Goal: Task Accomplishment & Management: Use online tool/utility

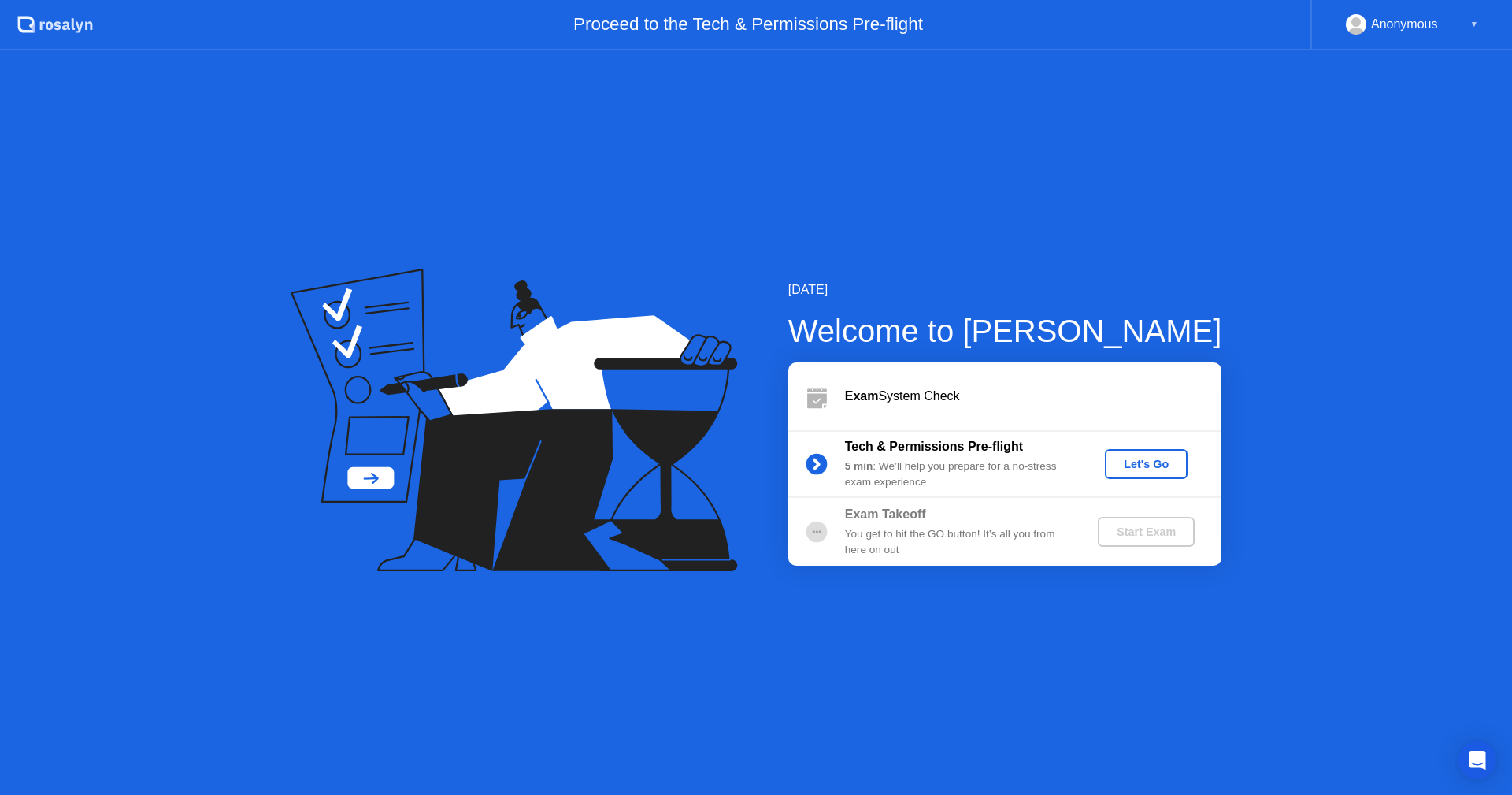
click at [1160, 467] on div "Let's Go" at bounding box center [1146, 464] width 70 height 12
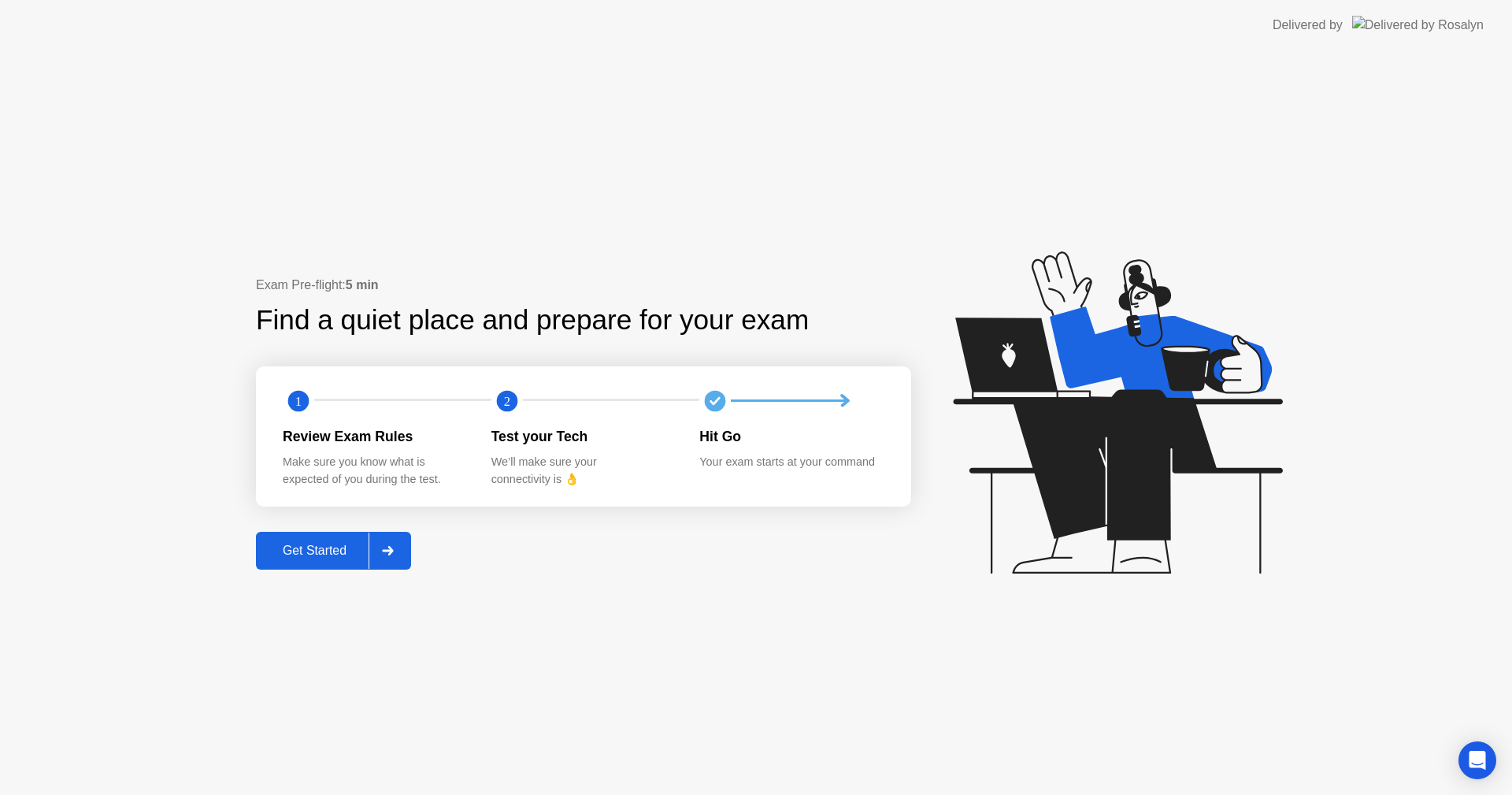
click at [326, 552] on div "Get Started" at bounding box center [314, 550] width 108 height 14
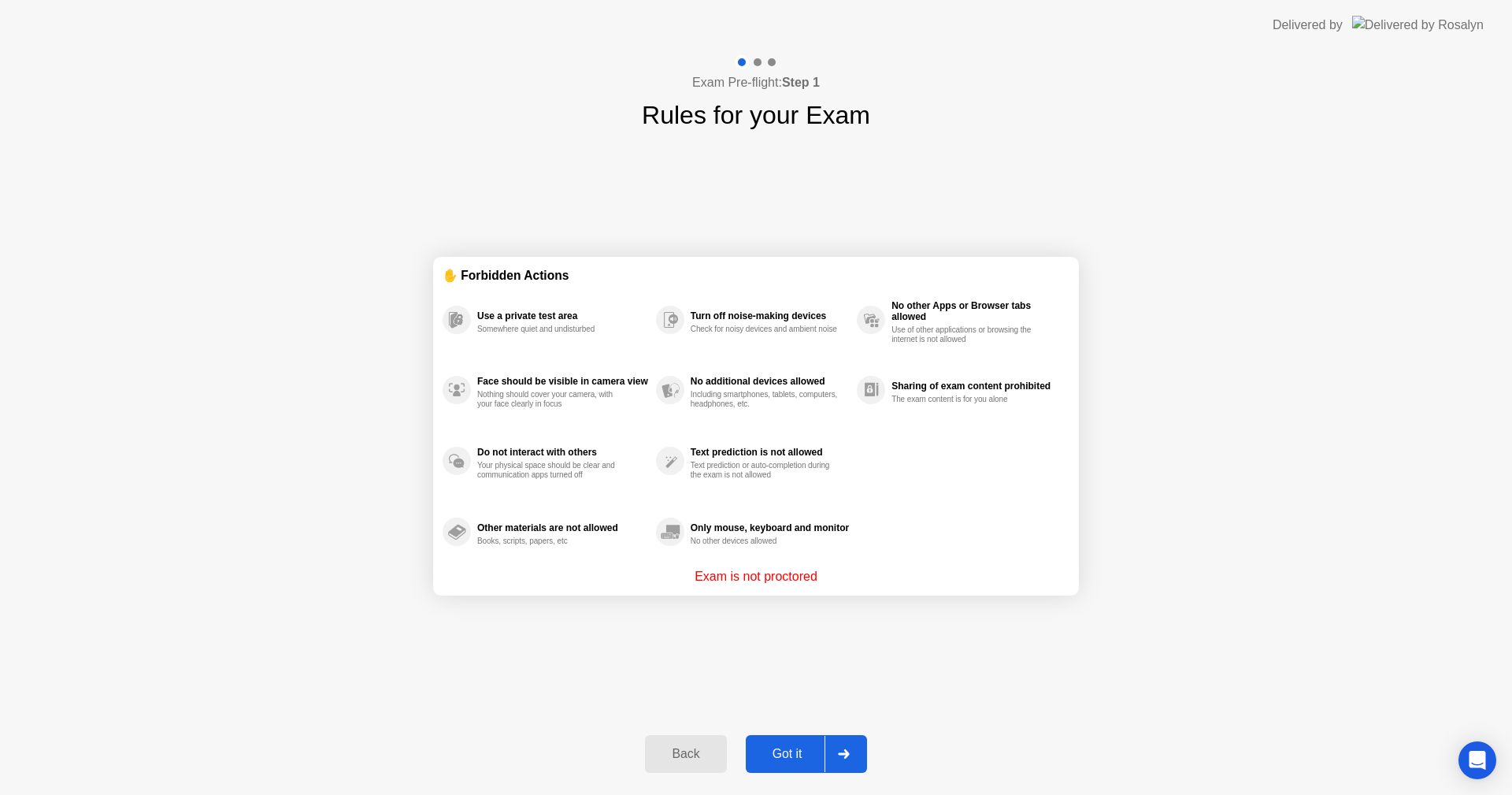
click at [311, 411] on div "Exam Pre-flight: Step 1 Rules for your Exam ✋ Forbidden Actions Use a private t…" at bounding box center [756, 422] width 1512 height 745
click at [798, 753] on div "Got it" at bounding box center [787, 753] width 74 height 14
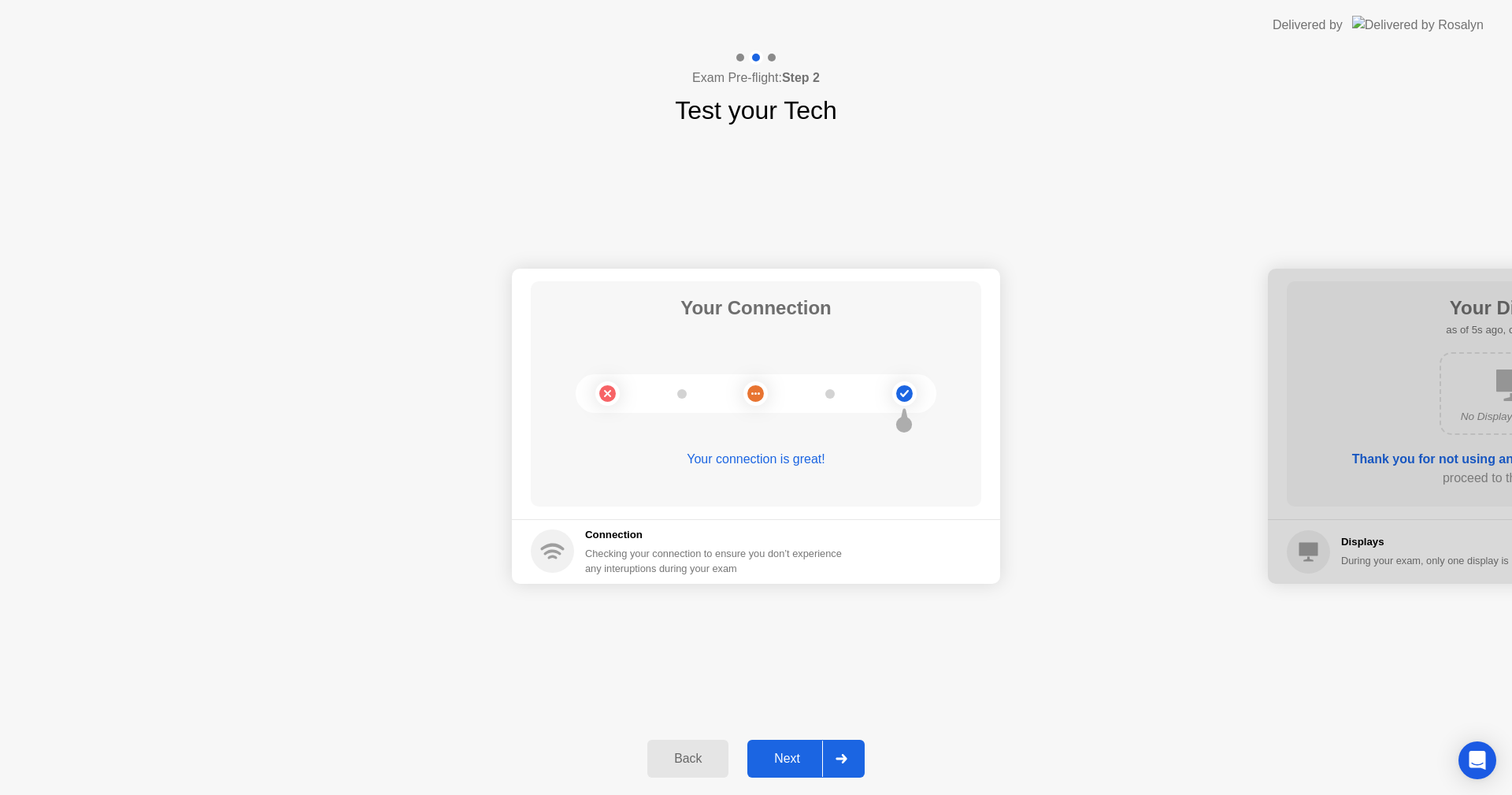
click at [778, 459] on div "Your connection is great!" at bounding box center [755, 459] width 450 height 19
click at [787, 759] on div "Next" at bounding box center [787, 758] width 70 height 14
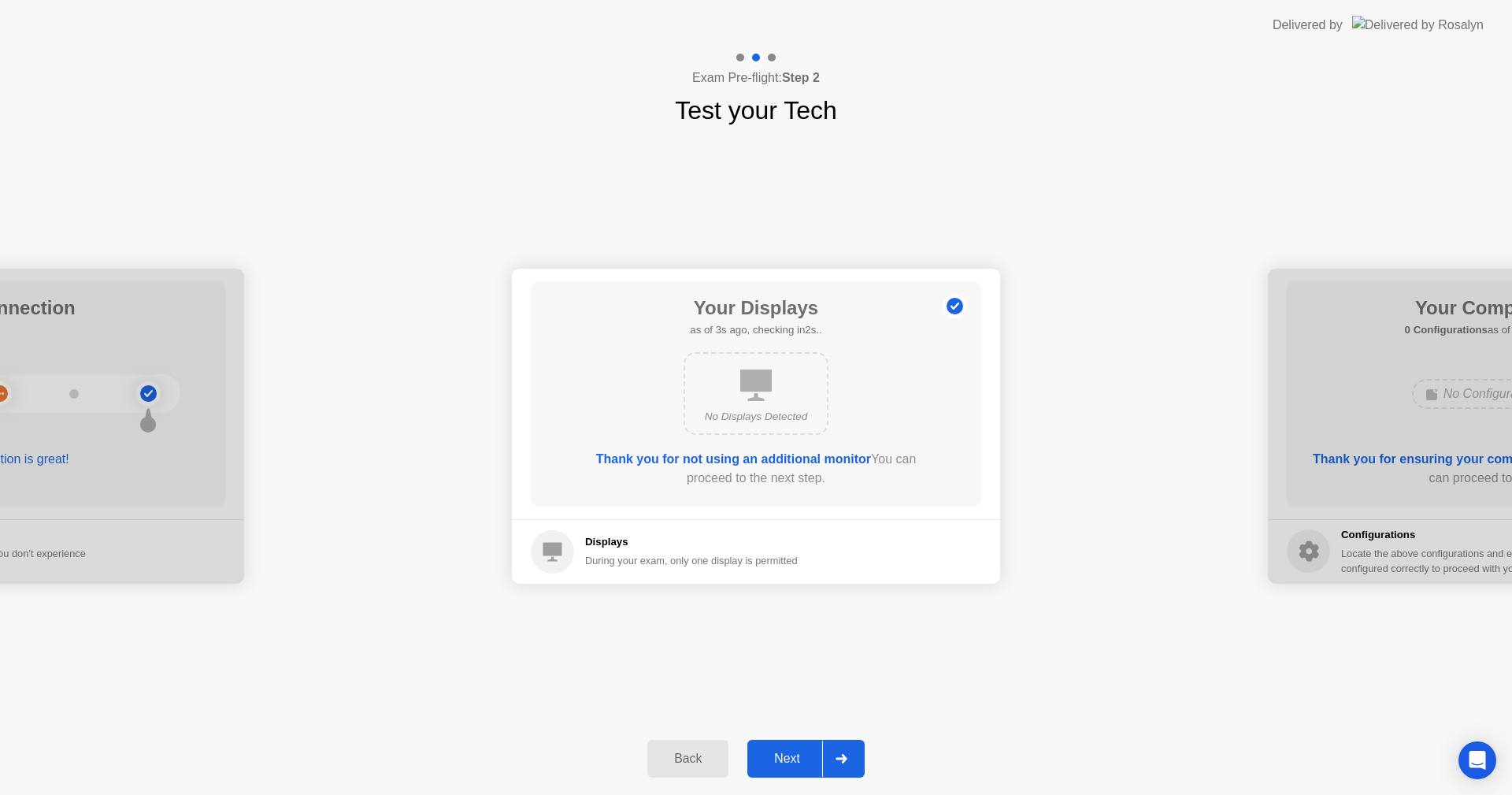
click at [795, 760] on div "Next" at bounding box center [787, 758] width 70 height 14
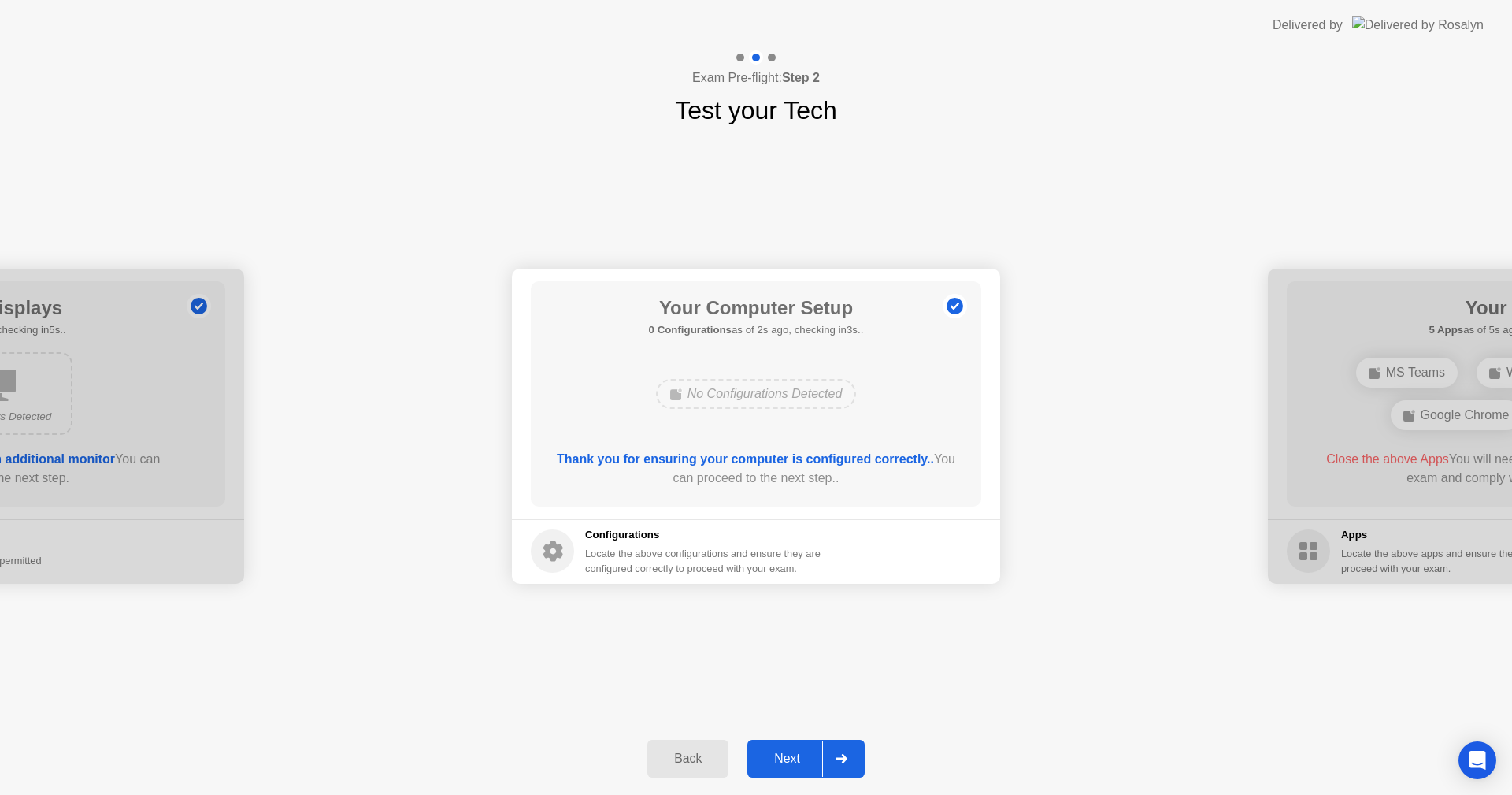
click at [795, 756] on div "Next" at bounding box center [787, 758] width 70 height 14
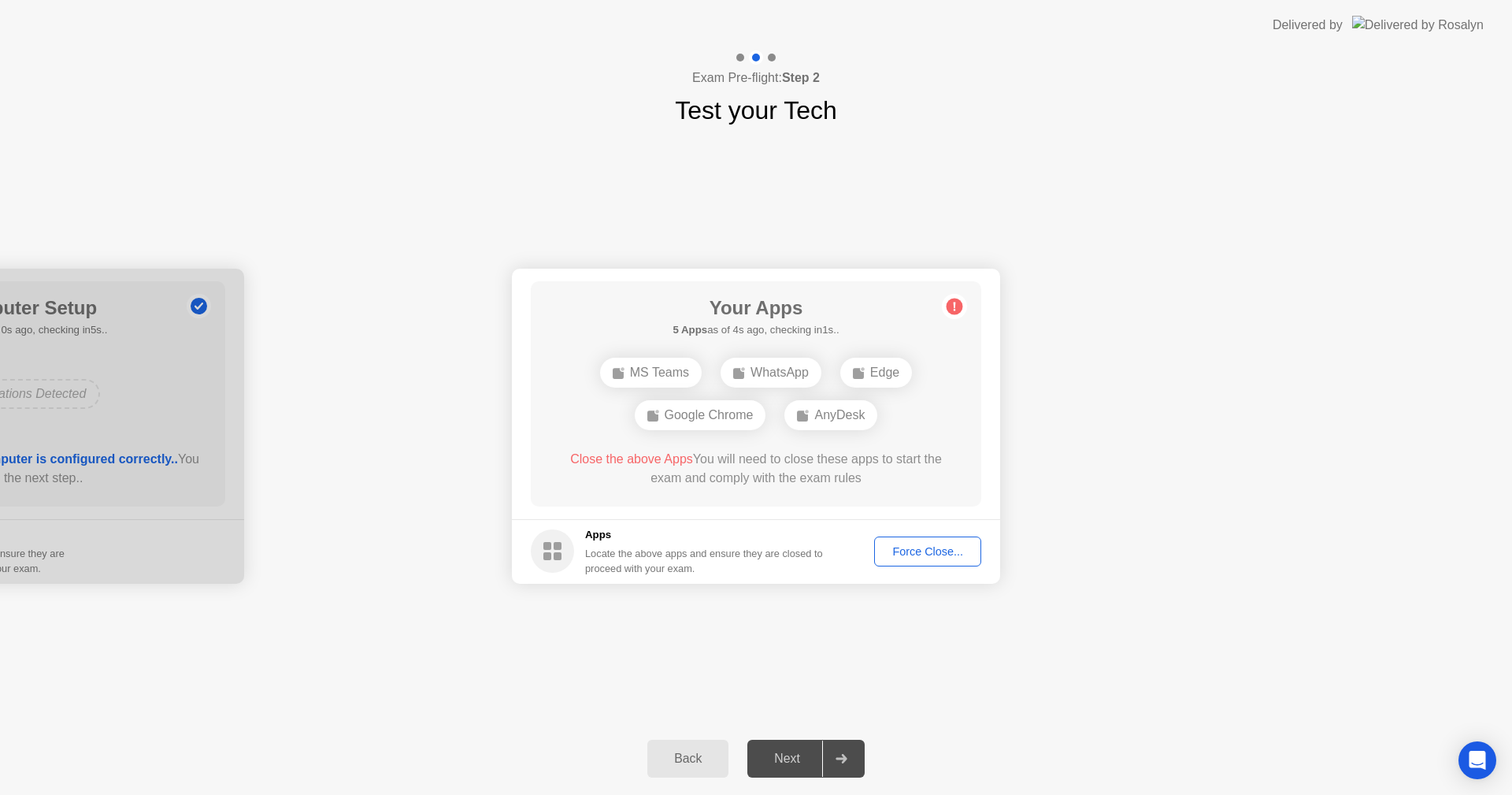
click at [931, 554] on div "Force Close..." at bounding box center [927, 550] width 96 height 12
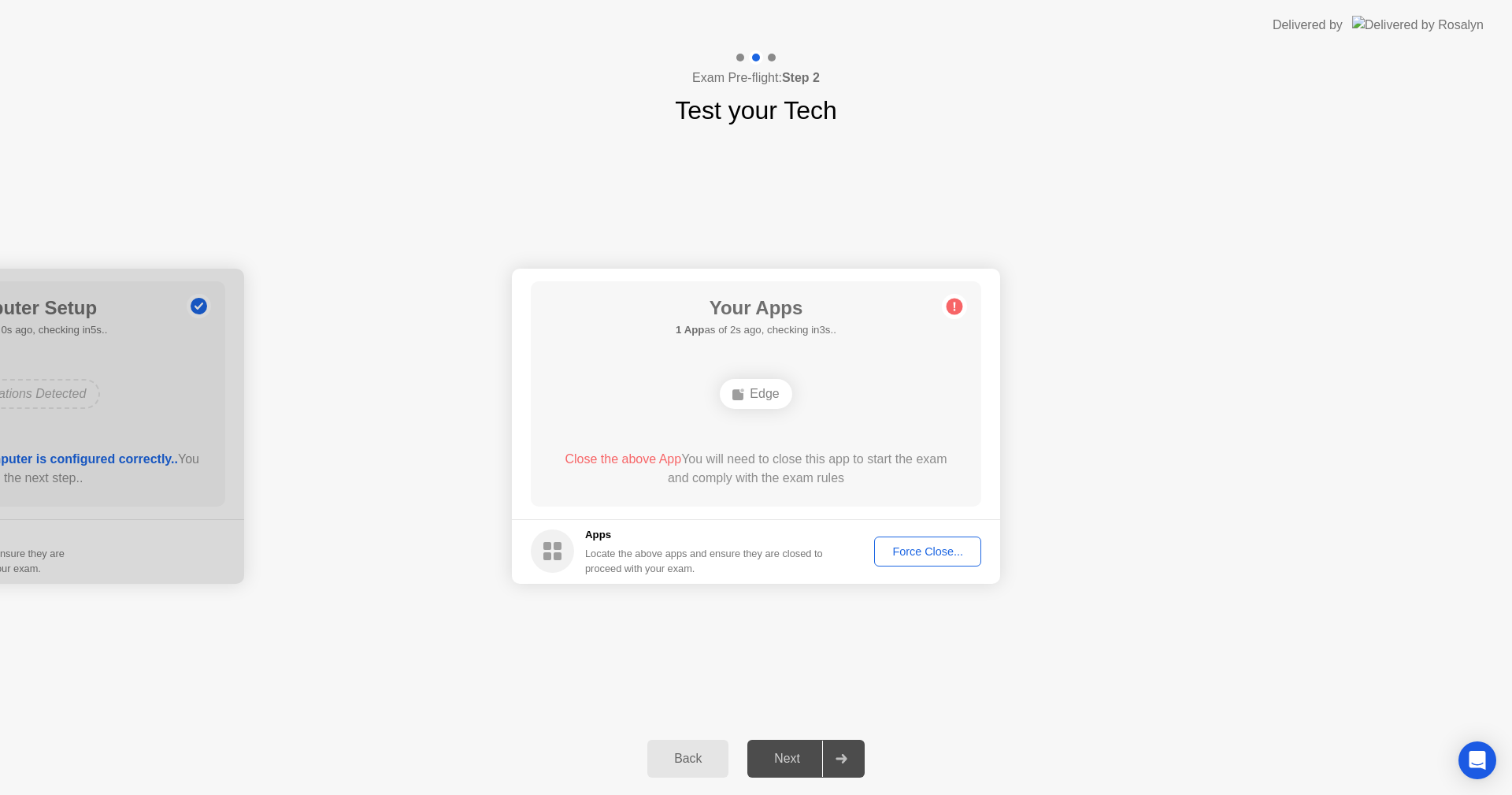
click at [935, 555] on div "Force Close..." at bounding box center [927, 550] width 96 height 12
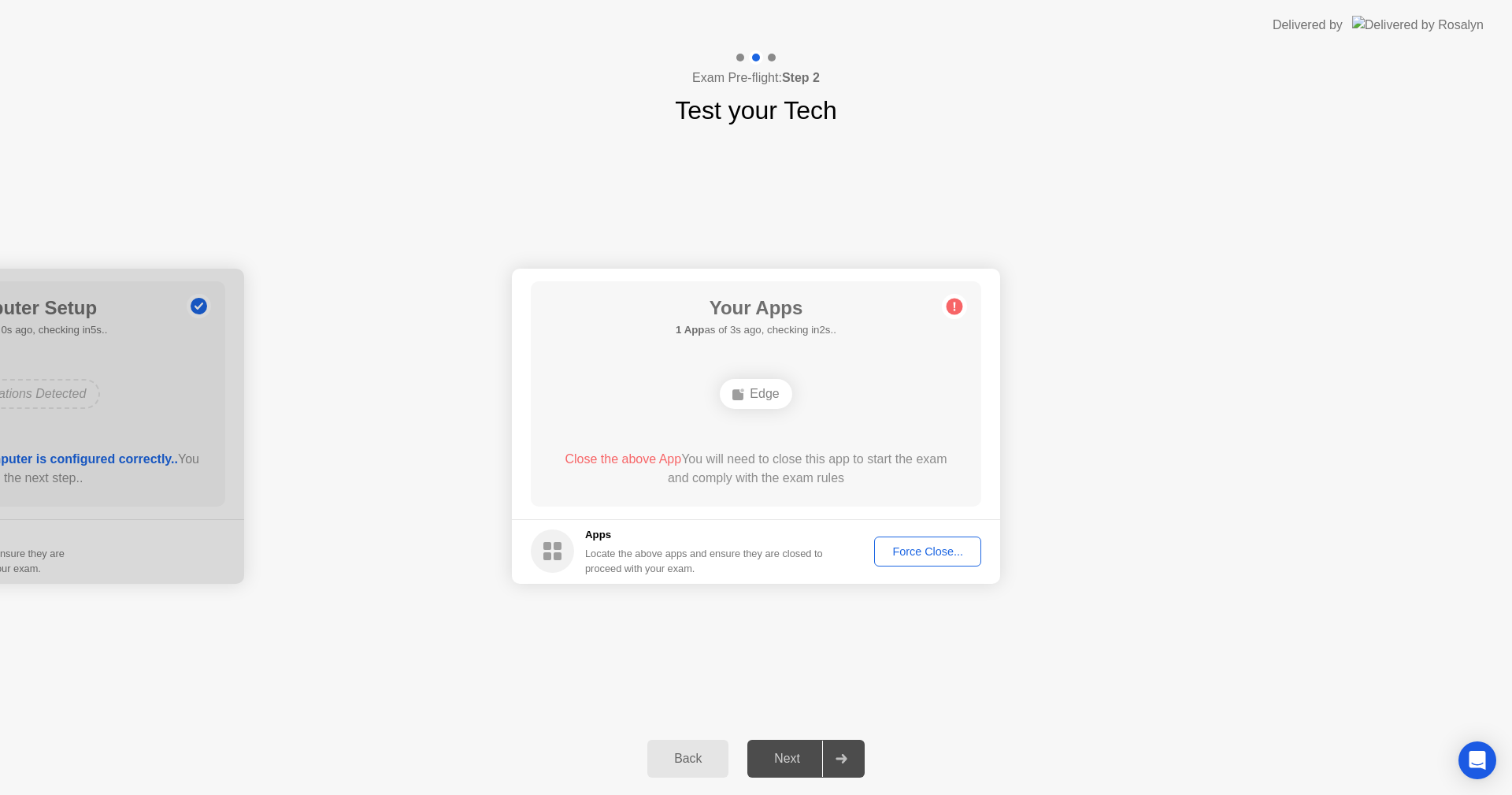
click at [920, 552] on div "Force Close..." at bounding box center [927, 550] width 96 height 12
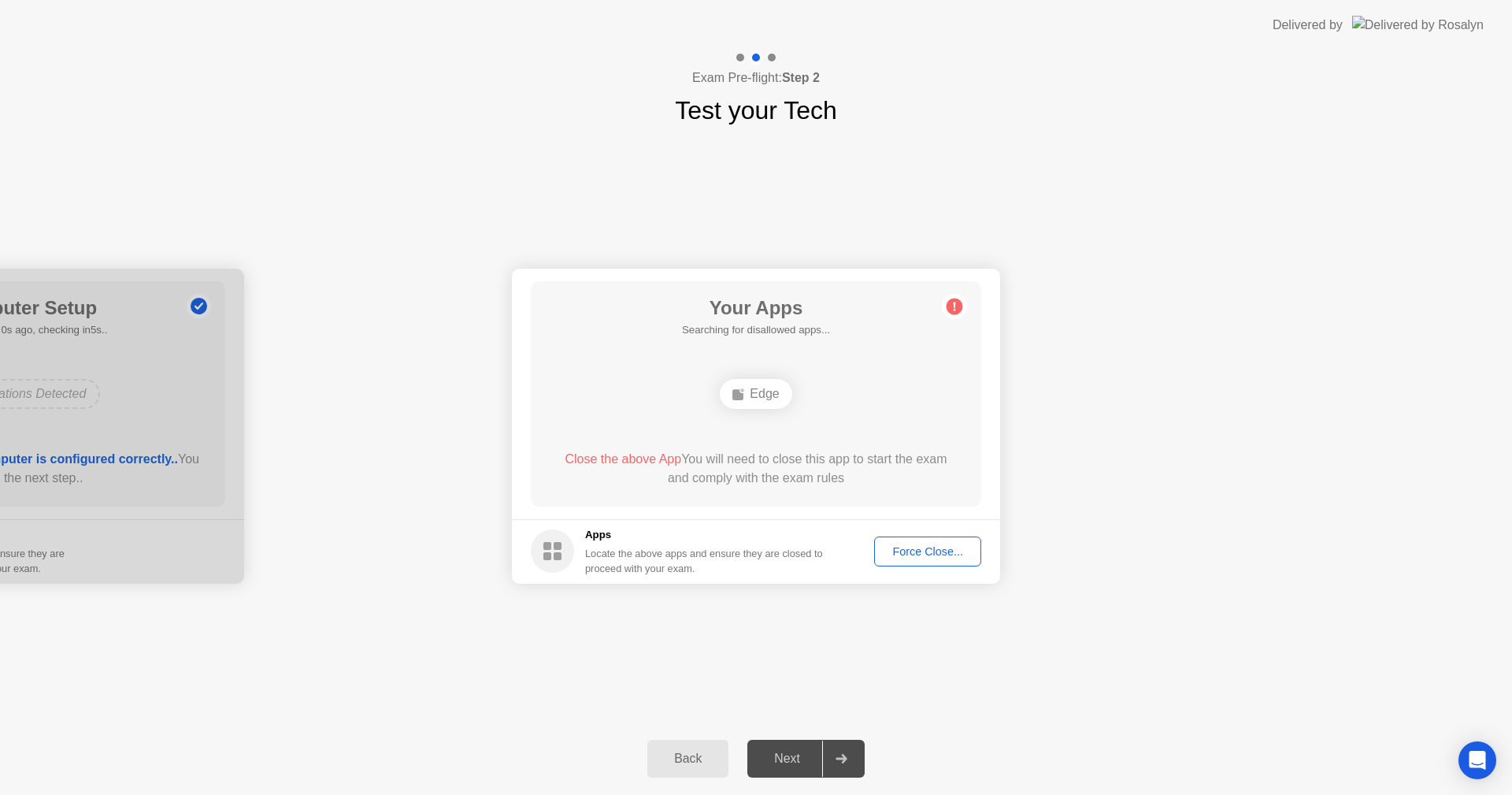
drag, startPoint x: 792, startPoint y: 758, endPoint x: 792, endPoint y: 770, distance: 12.0
click at [792, 776] on div "Exam Pre-flight: Step 2 Test your Tech Your Connection Your connection is great…" at bounding box center [756, 422] width 1512 height 745
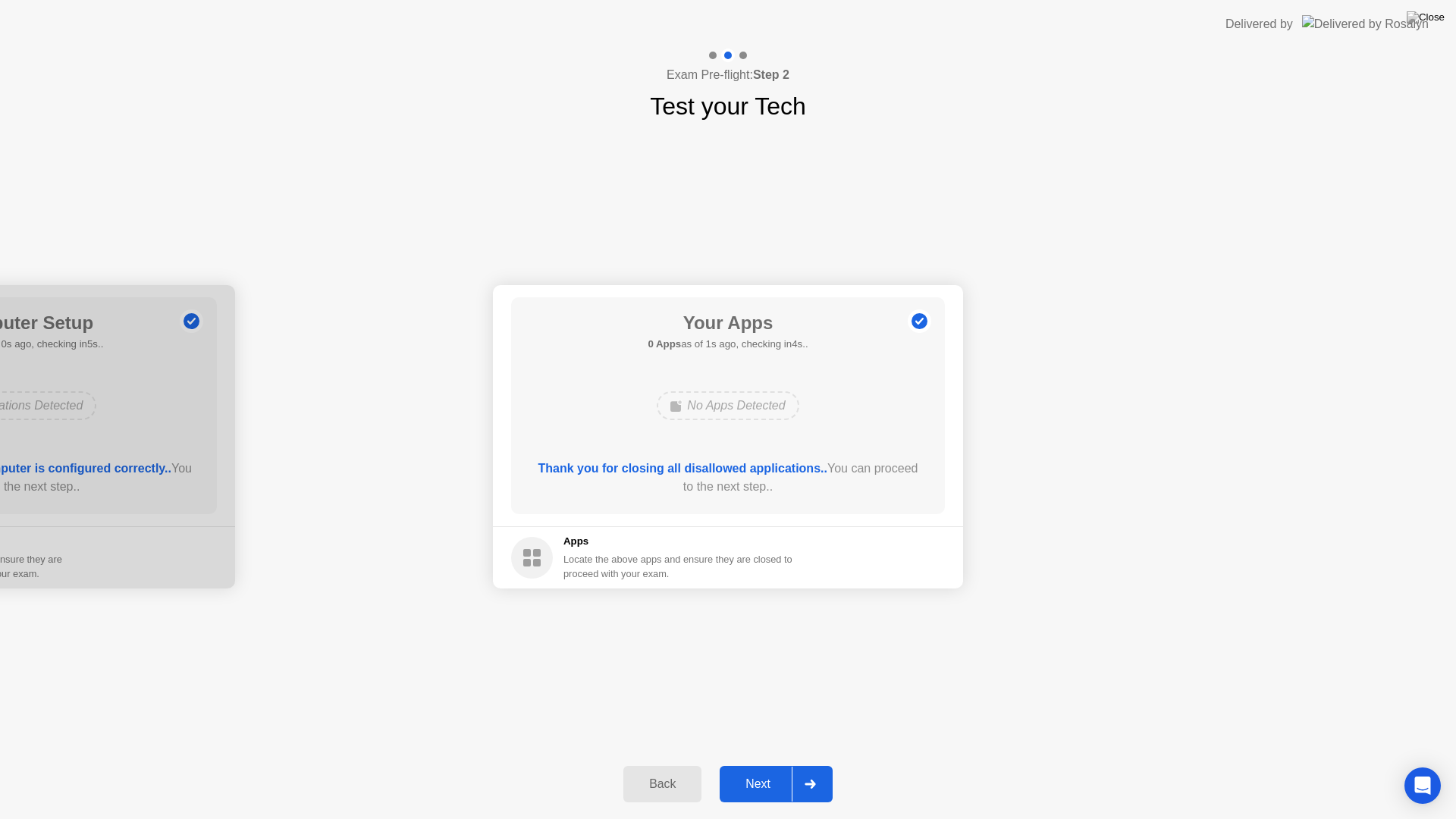
click at [822, 633] on div "Your Connection Your connection is great! Connection Checking your connection t…" at bounding box center [728, 436] width 1456 height 625
click at [768, 765] on div "Next" at bounding box center [757, 784] width 68 height 14
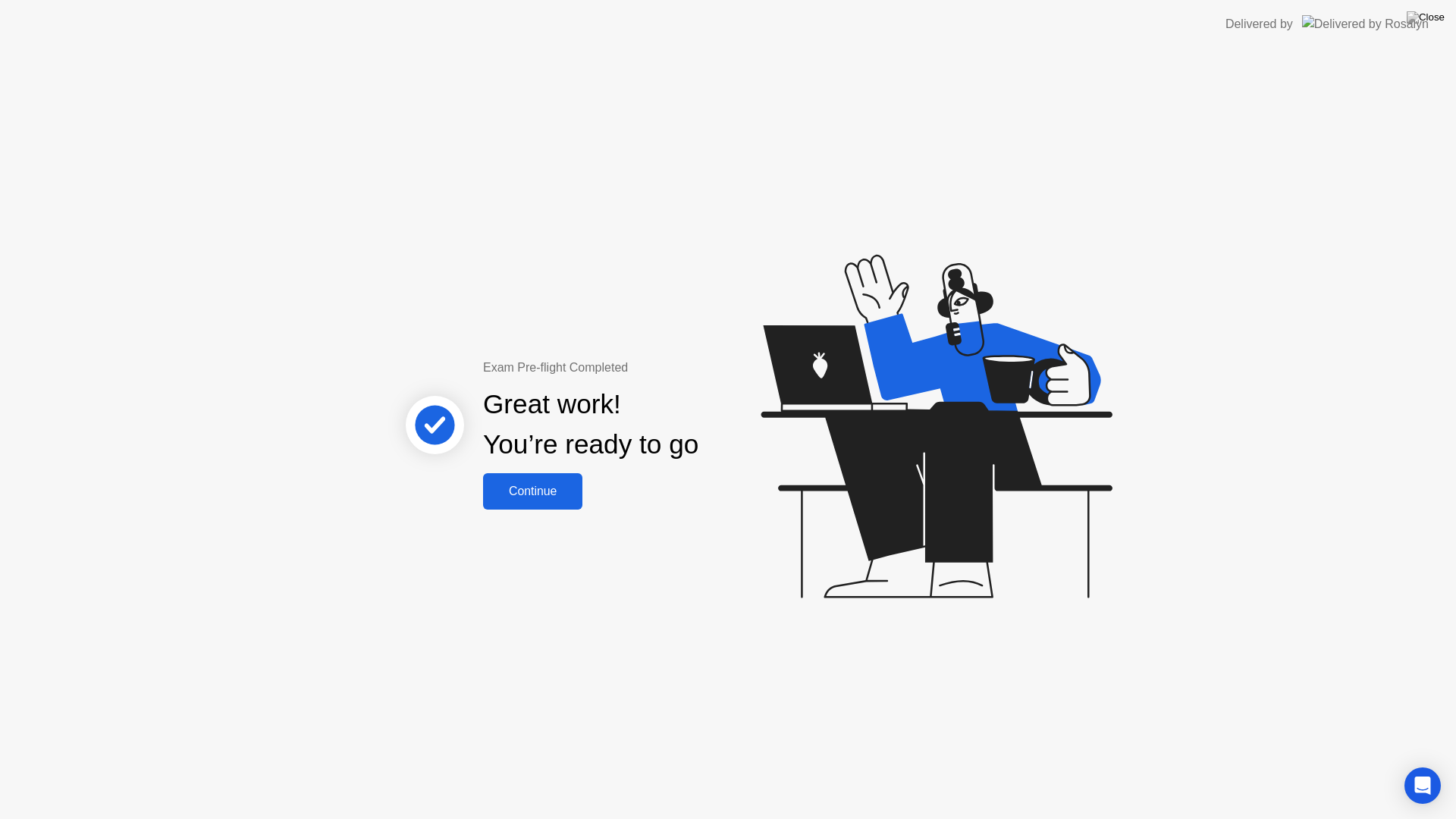
click at [540, 493] on div "Continue" at bounding box center [532, 491] width 90 height 14
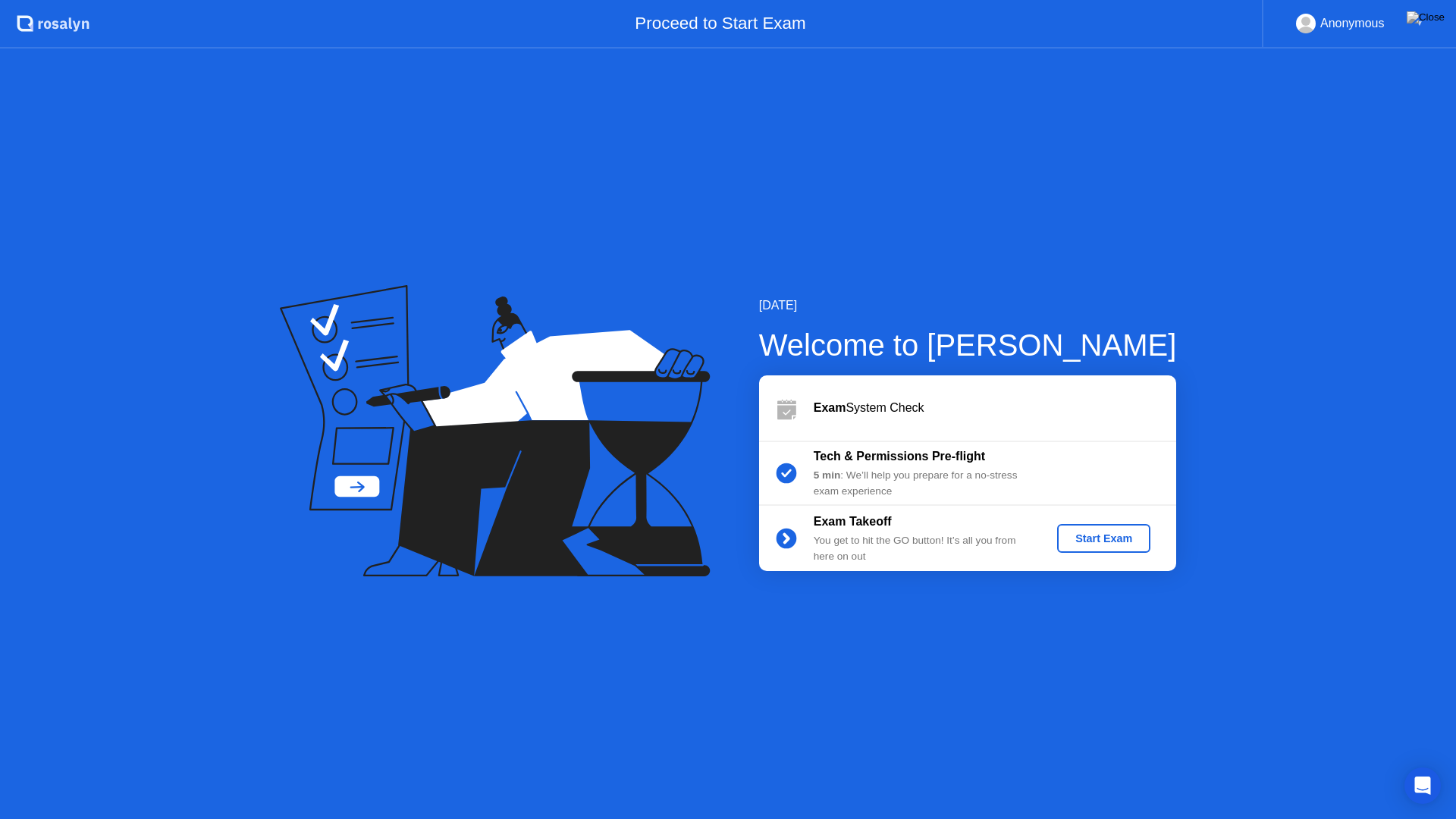
click at [1101, 543] on div "Start Exam" at bounding box center [1104, 538] width 81 height 12
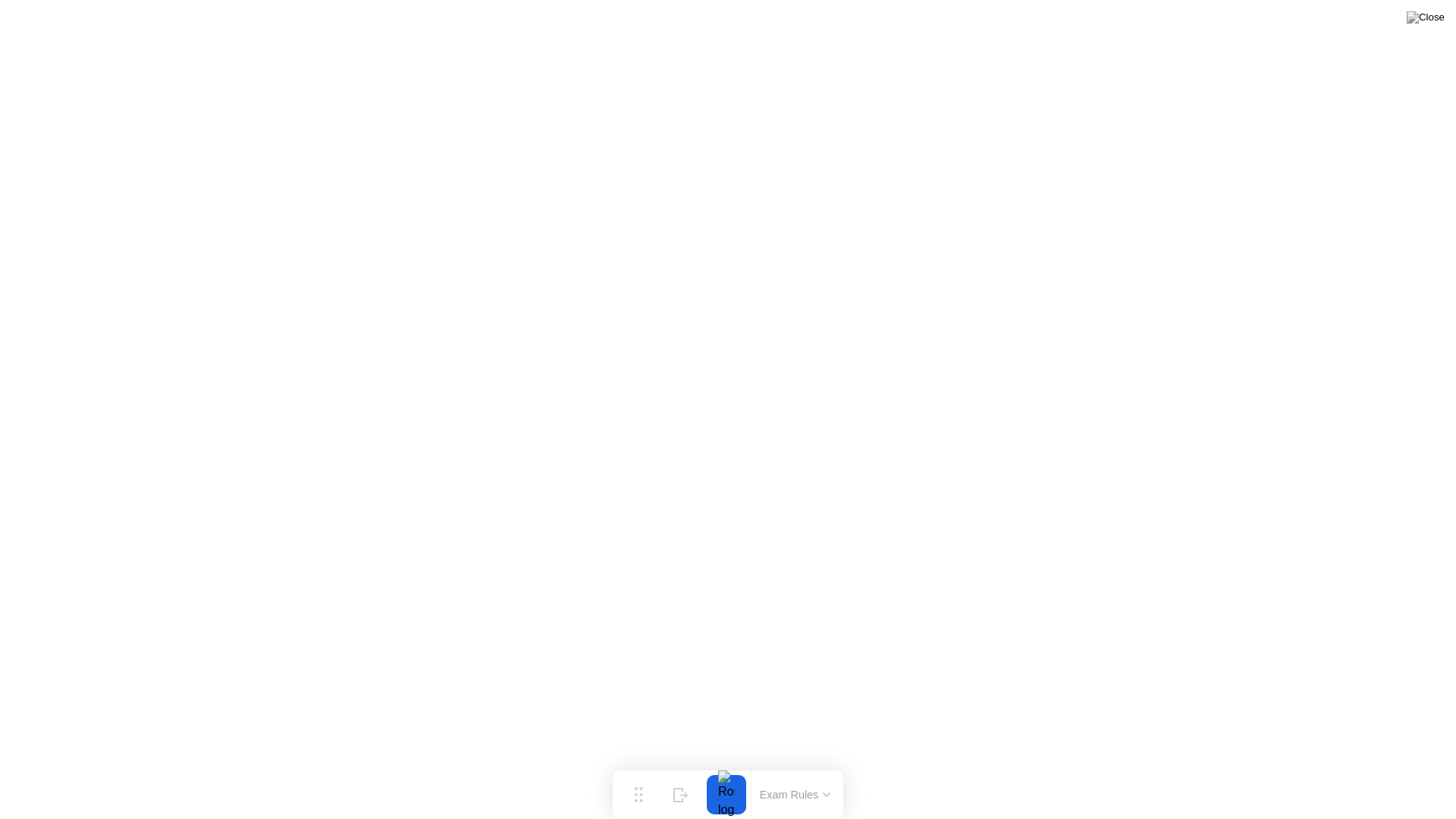
click at [719, 765] on div at bounding box center [726, 795] width 32 height 40
click at [1340, 765] on div "End Proctoring Session" at bounding box center [1331, 776] width 169 height 14
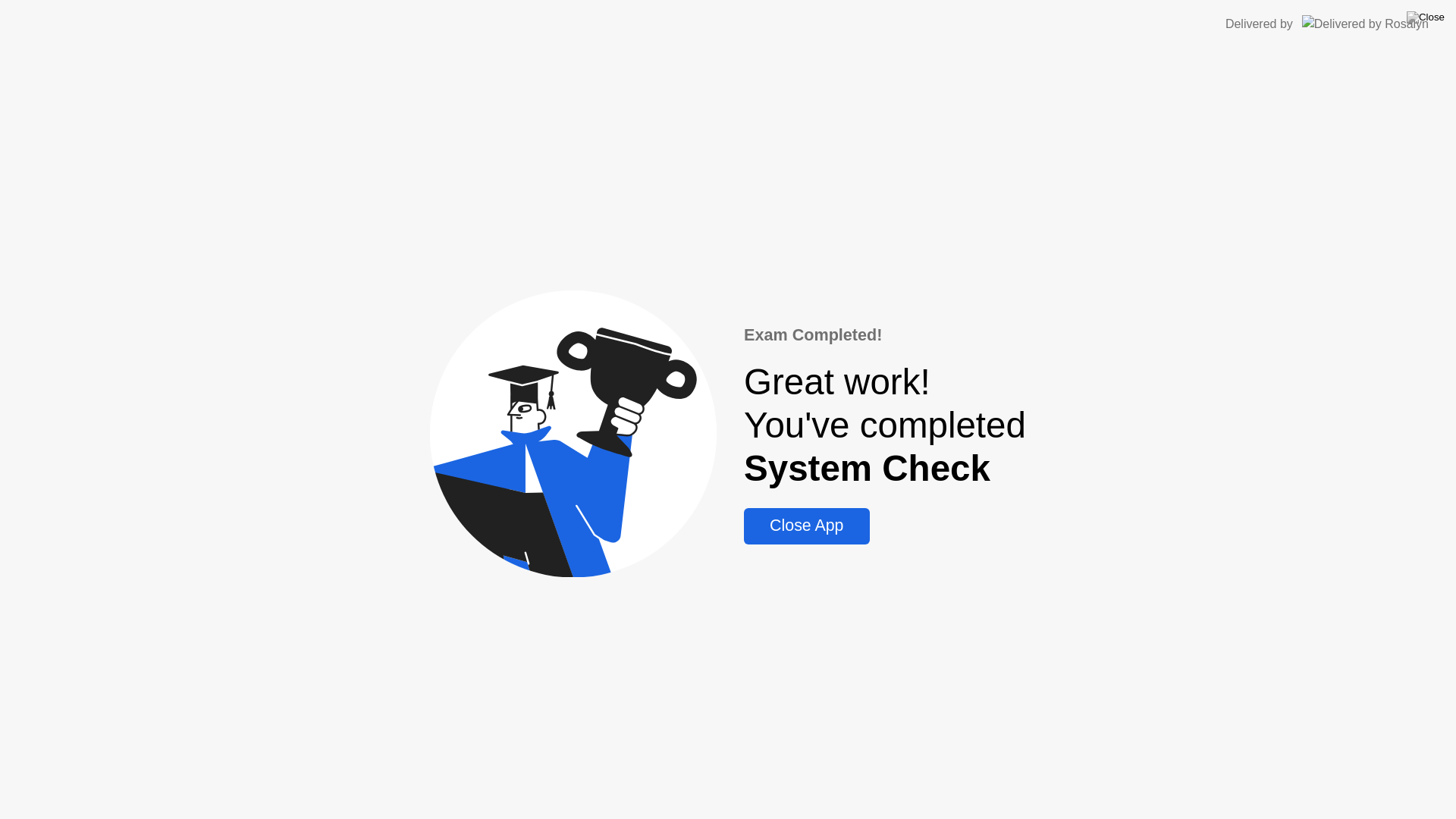
click at [800, 523] on div "Close App" at bounding box center [807, 526] width 116 height 19
